Goal: Find specific page/section: Find specific page/section

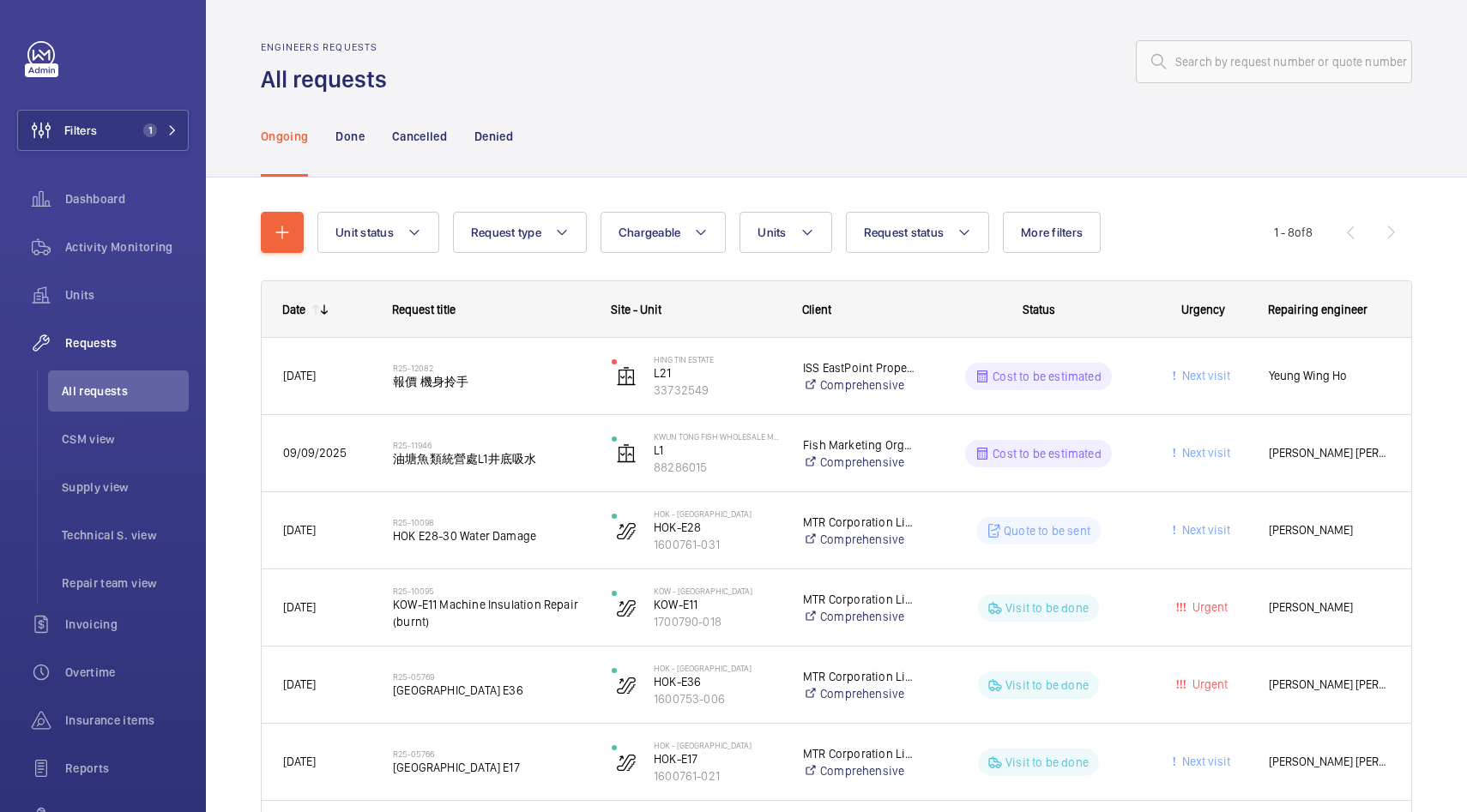
click at [301, 144] on p "Ongoing" at bounding box center [284, 137] width 47 height 17
click at [116, 282] on div "Units" at bounding box center [103, 295] width 171 height 41
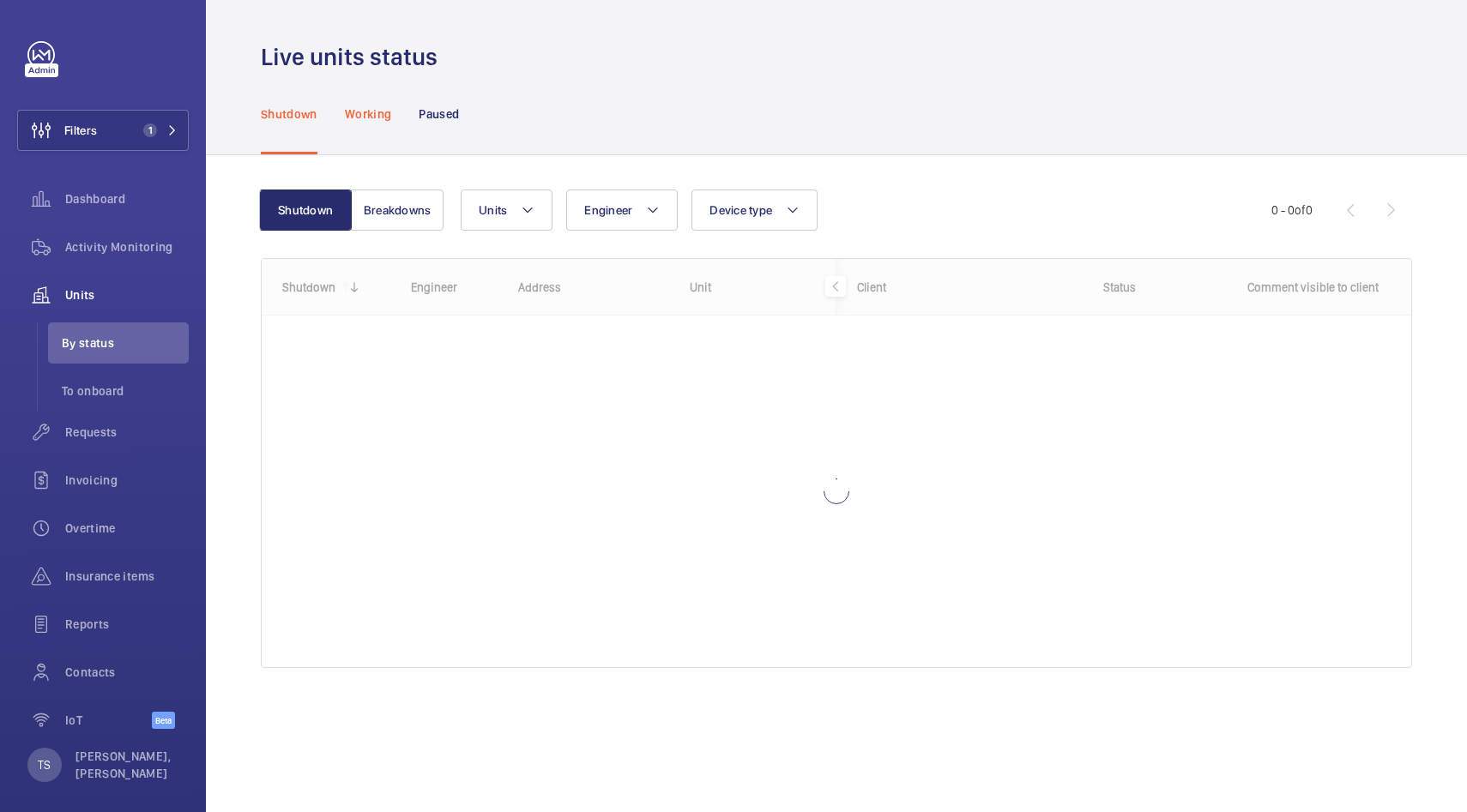
click at [361, 132] on div "Working" at bounding box center [368, 114] width 46 height 82
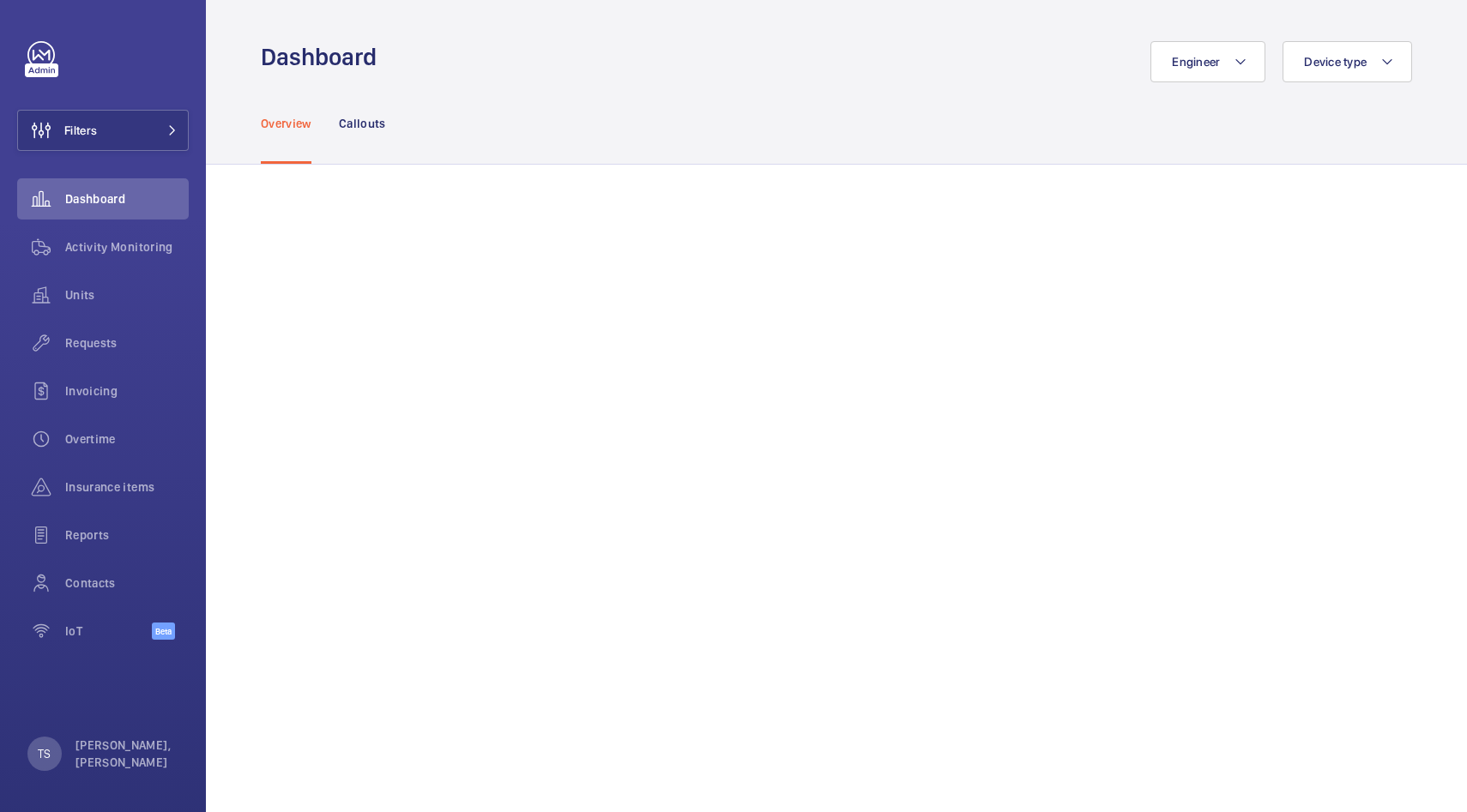
scroll to position [530, 0]
